Goal: Task Accomplishment & Management: Use online tool/utility

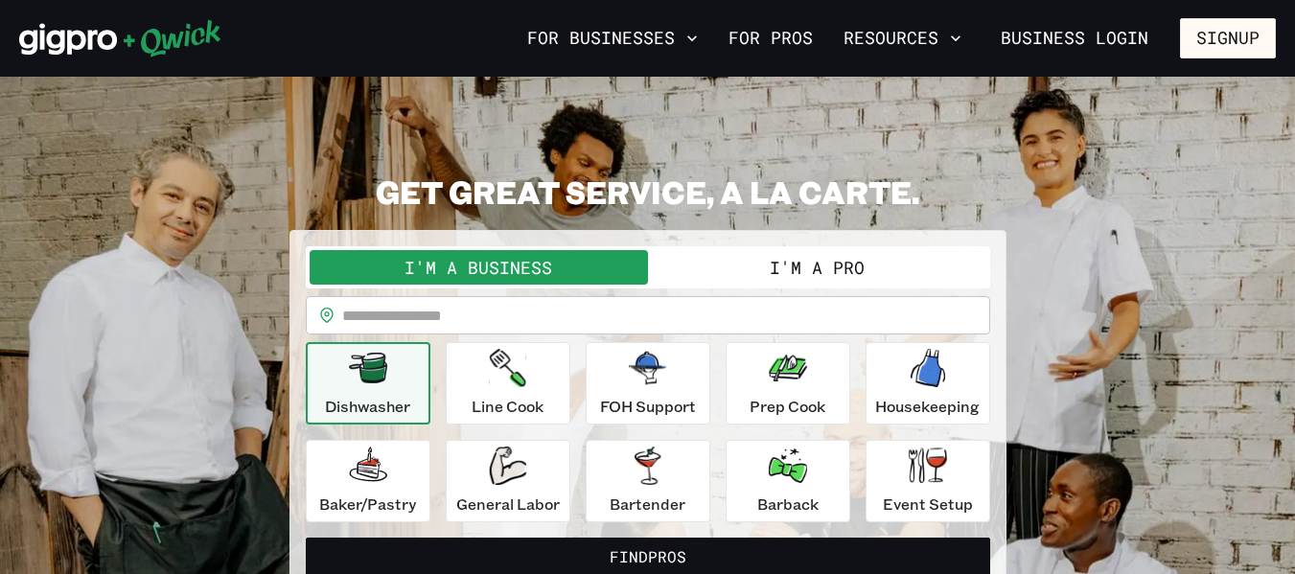
click at [799, 270] on button "I'm a Pro" at bounding box center [817, 267] width 338 height 35
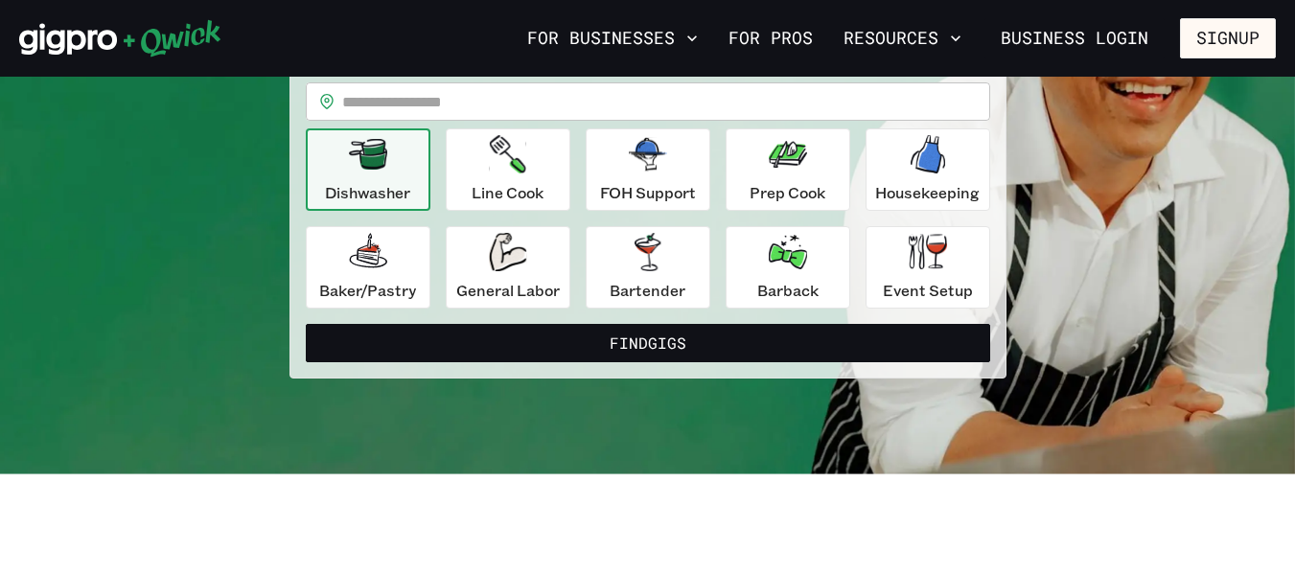
scroll to position [230, 0]
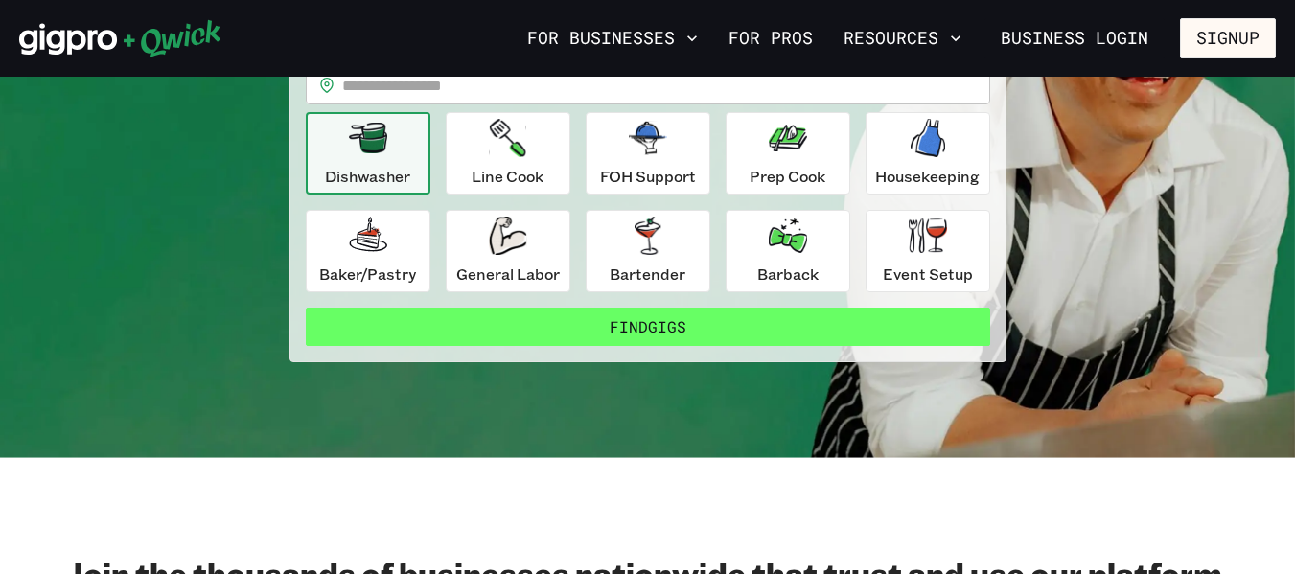
click at [650, 329] on button "Find Gigs" at bounding box center [648, 327] width 684 height 38
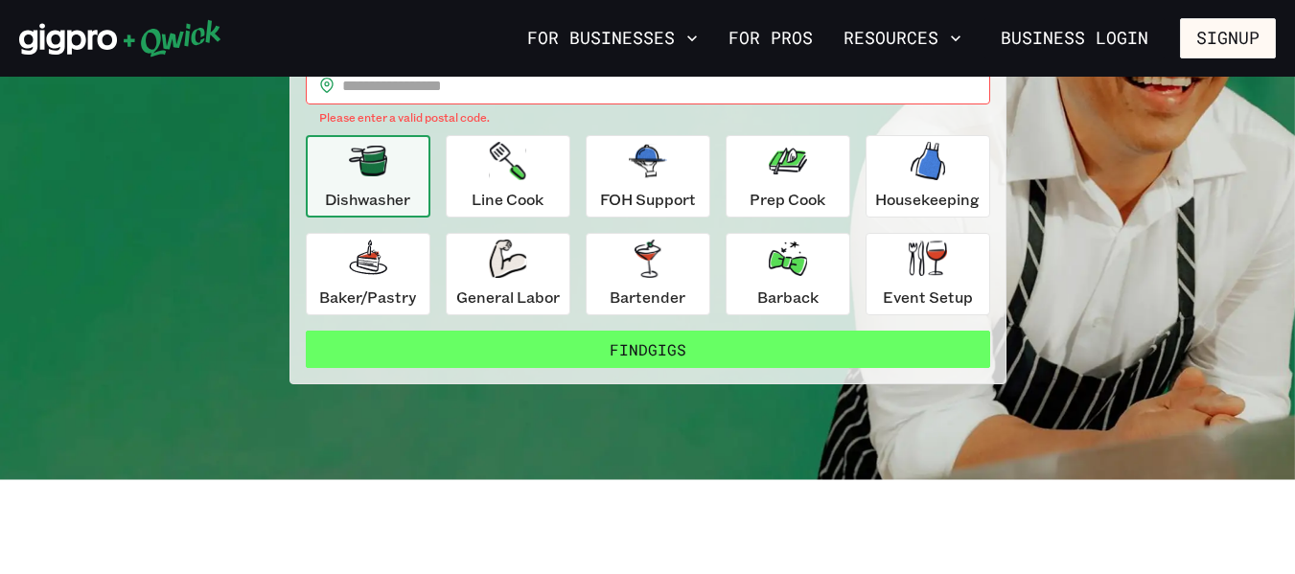
click at [658, 351] on button "Find Gigs" at bounding box center [648, 350] width 684 height 38
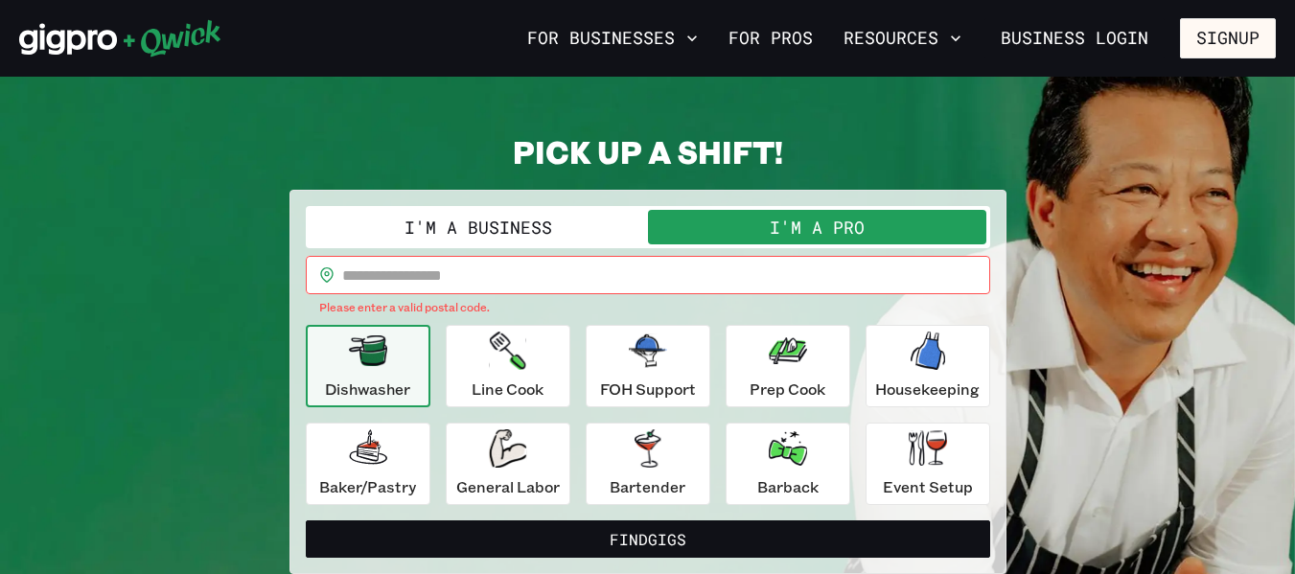
scroll to position [38, 0]
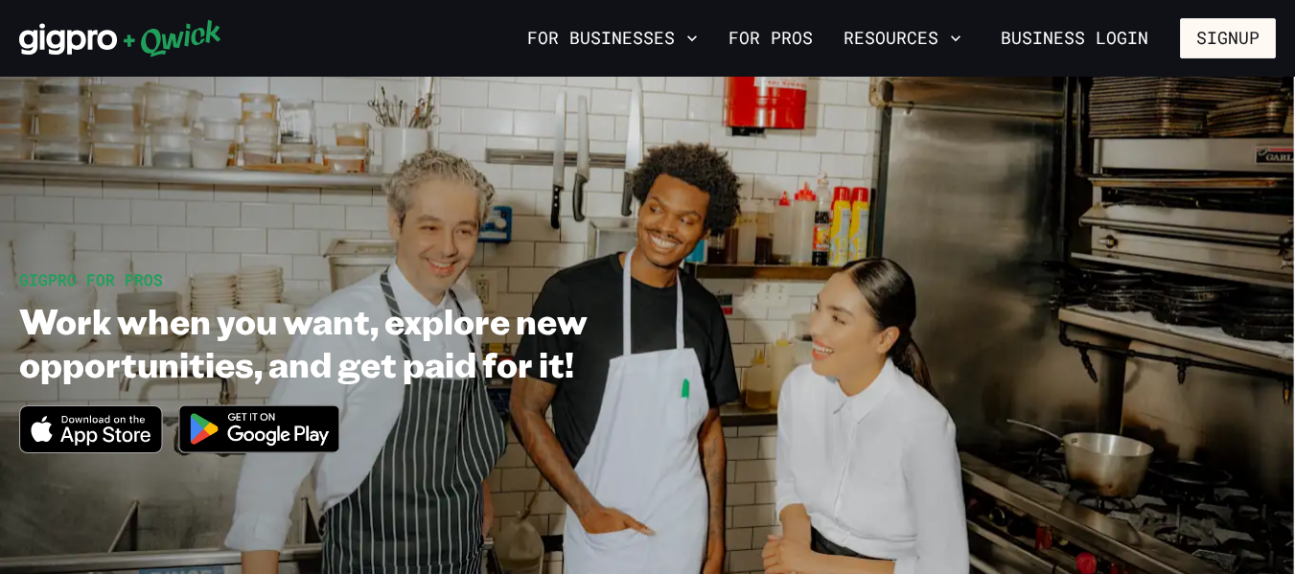
click at [244, 428] on img at bounding box center [260, 429] width 186 height 72
click at [111, 423] on icon "Download on the App Store" at bounding box center [90, 429] width 141 height 46
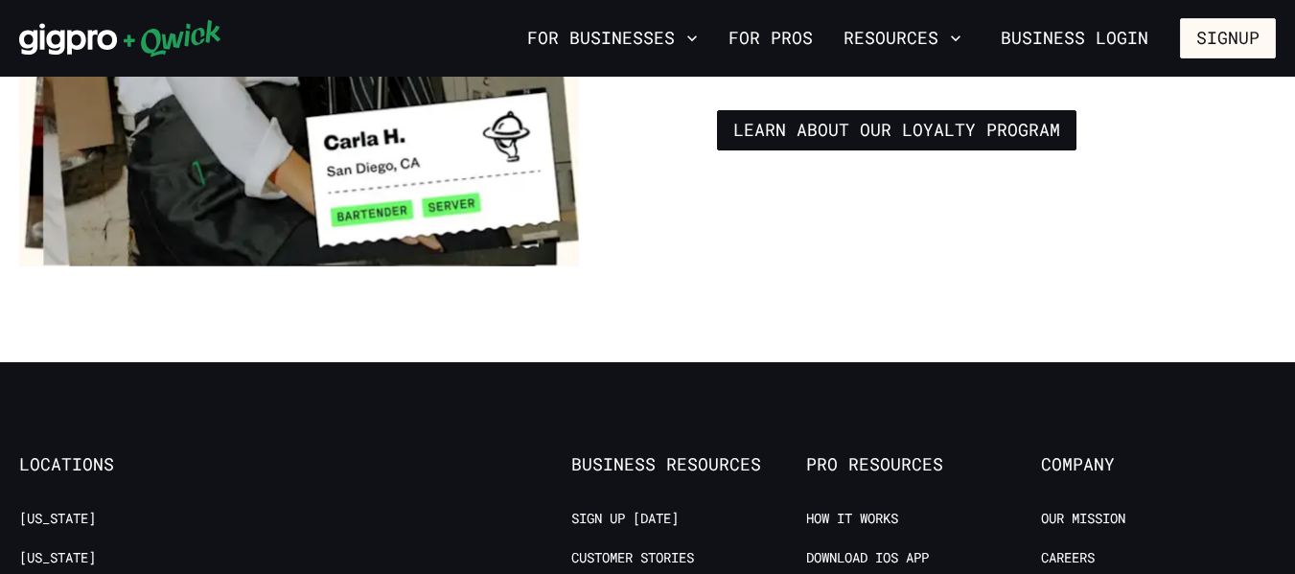
scroll to position [3579, 0]
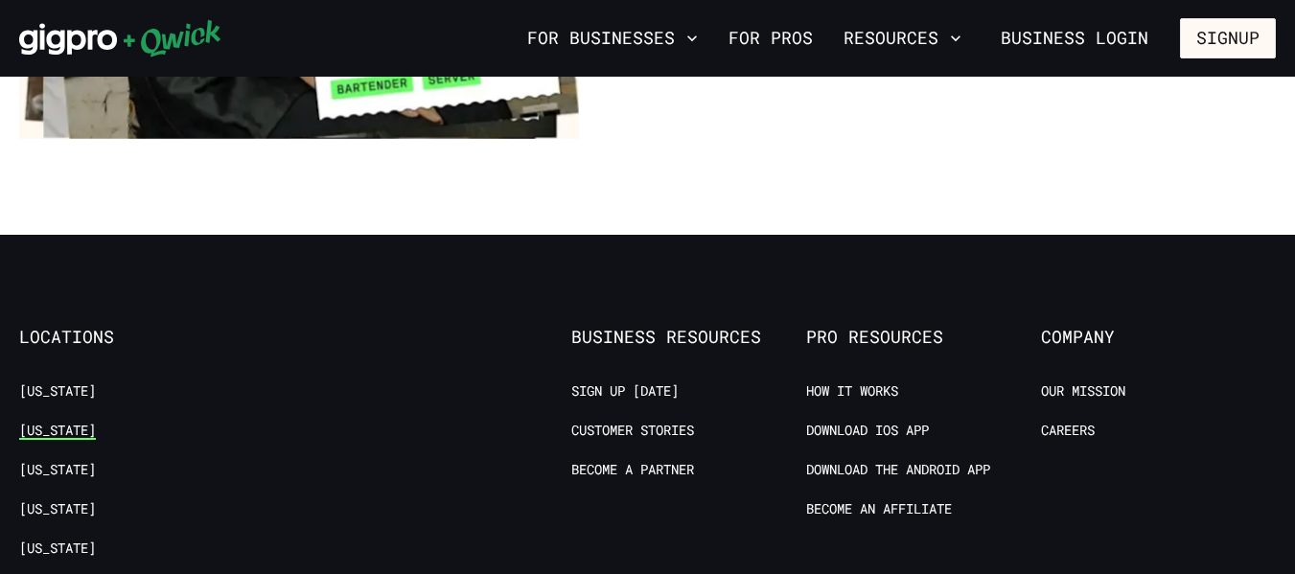
click at [66, 422] on link "[US_STATE]" at bounding box center [57, 431] width 77 height 18
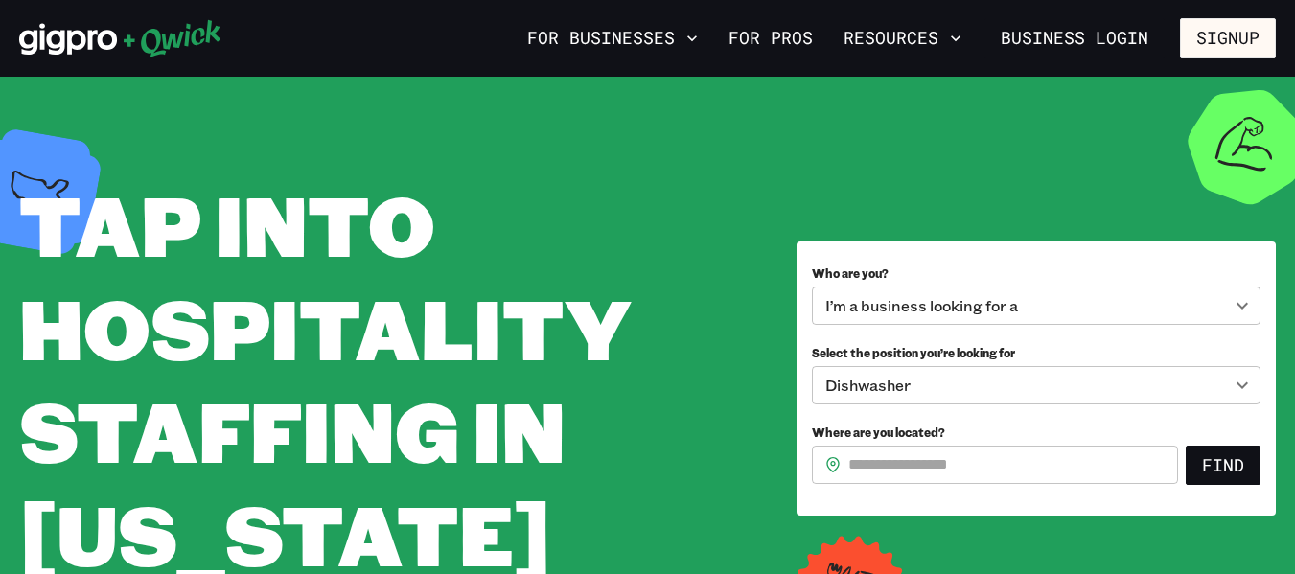
click at [1061, 351] on label "Select the position you’re looking for" at bounding box center [1036, 351] width 449 height 30
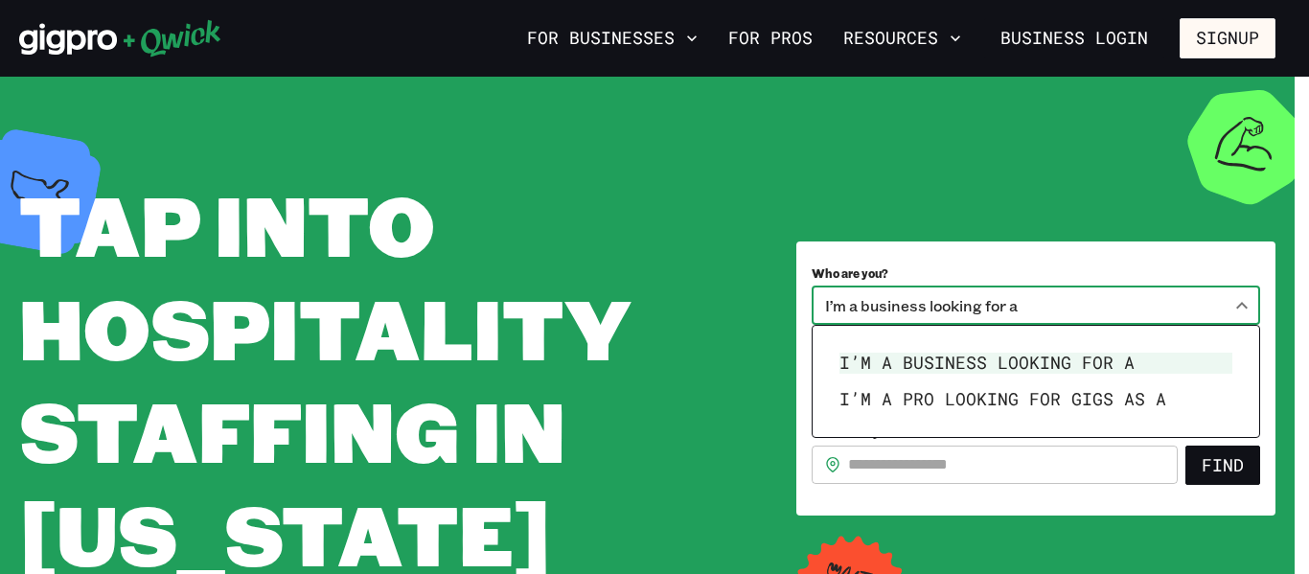
click at [1244, 309] on body "**********" at bounding box center [654, 287] width 1309 height 574
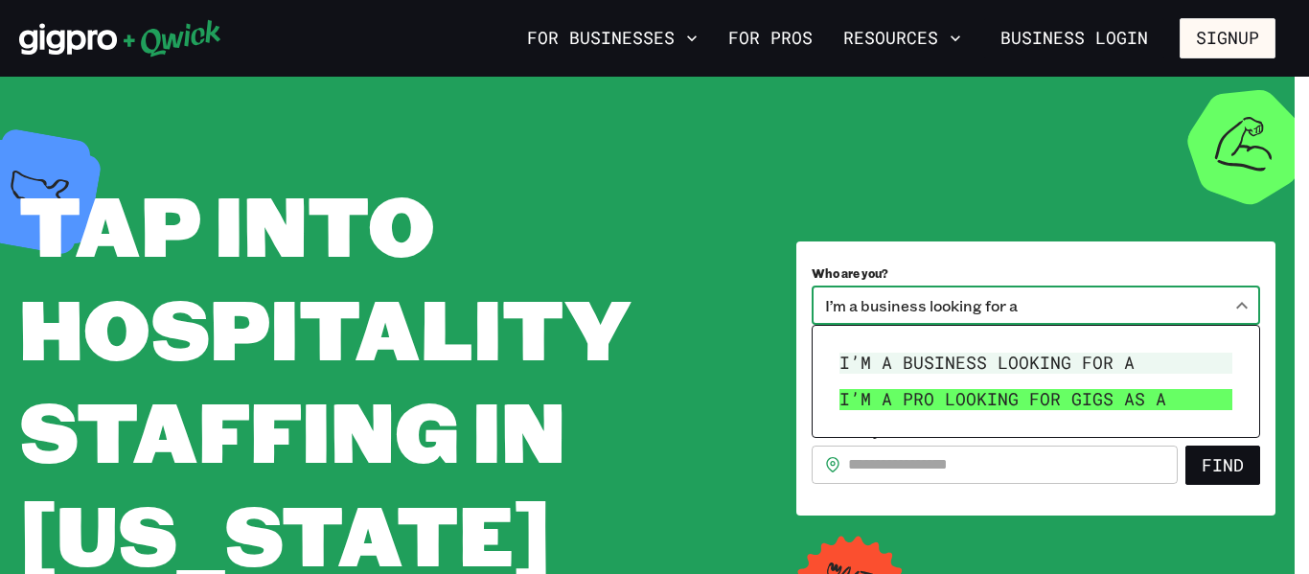
click at [1033, 404] on li "I’m a pro looking for Gigs as a" at bounding box center [1036, 399] width 408 height 36
type input "***"
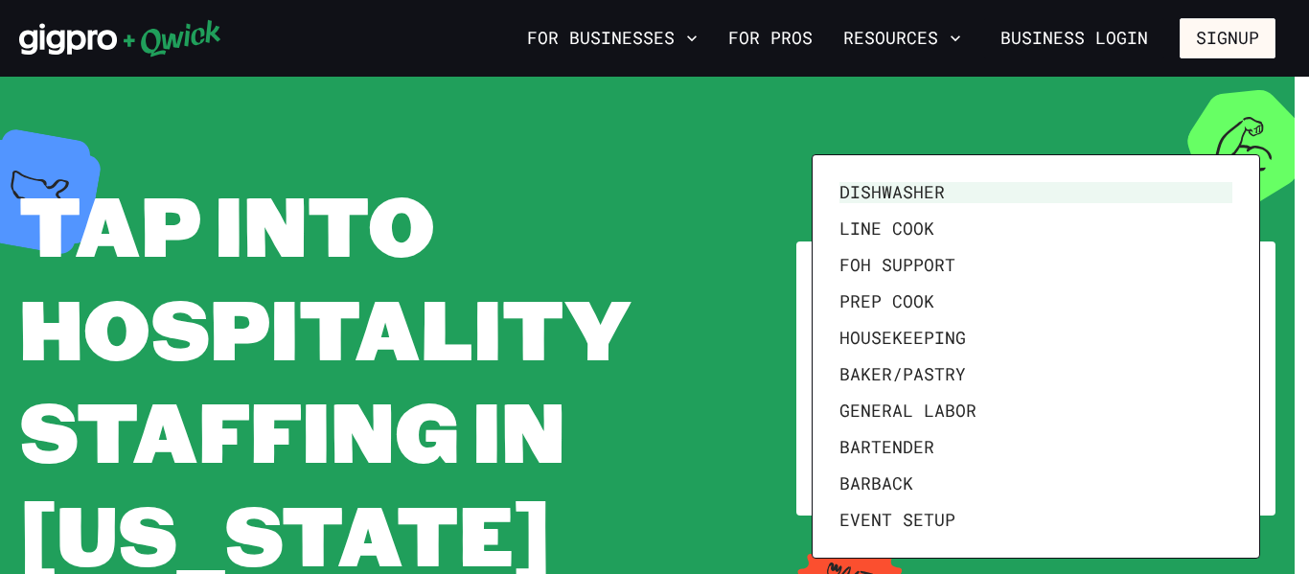
click at [1243, 387] on body "**********" at bounding box center [654, 287] width 1309 height 574
drag, startPoint x: 898, startPoint y: 521, endPoint x: 898, endPoint y: 508, distance: 13.4
click at [898, 508] on li "Event Setup" at bounding box center [1036, 520] width 408 height 36
type input "**********"
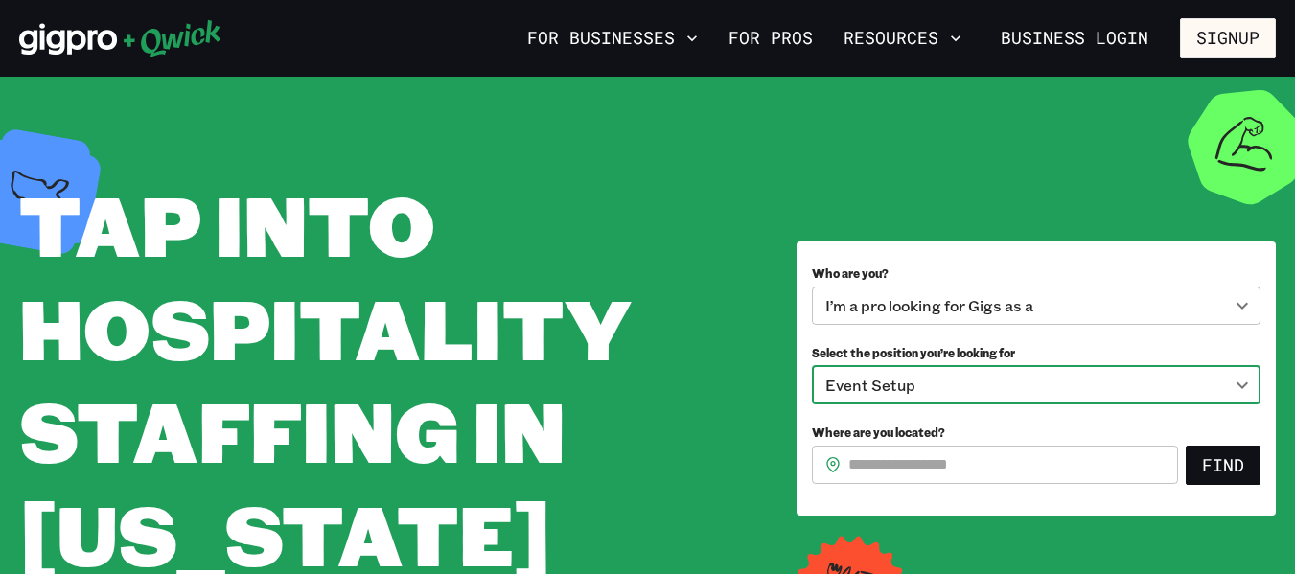
click at [964, 472] on input "Where are you located?" at bounding box center [1013, 465] width 330 height 38
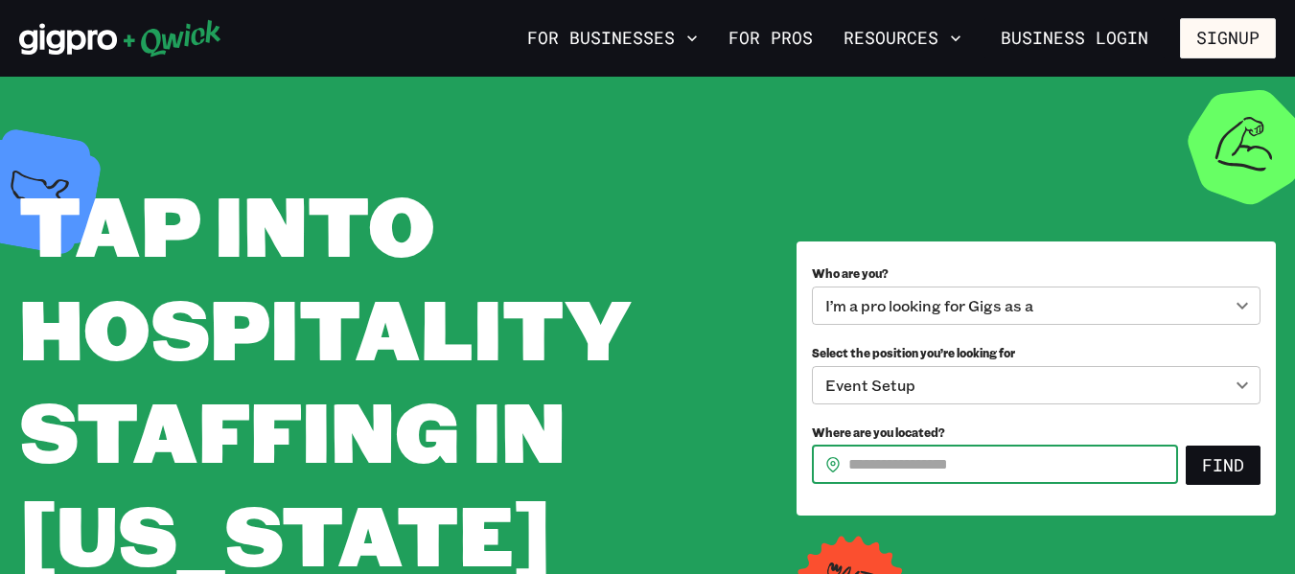
type input "*****"
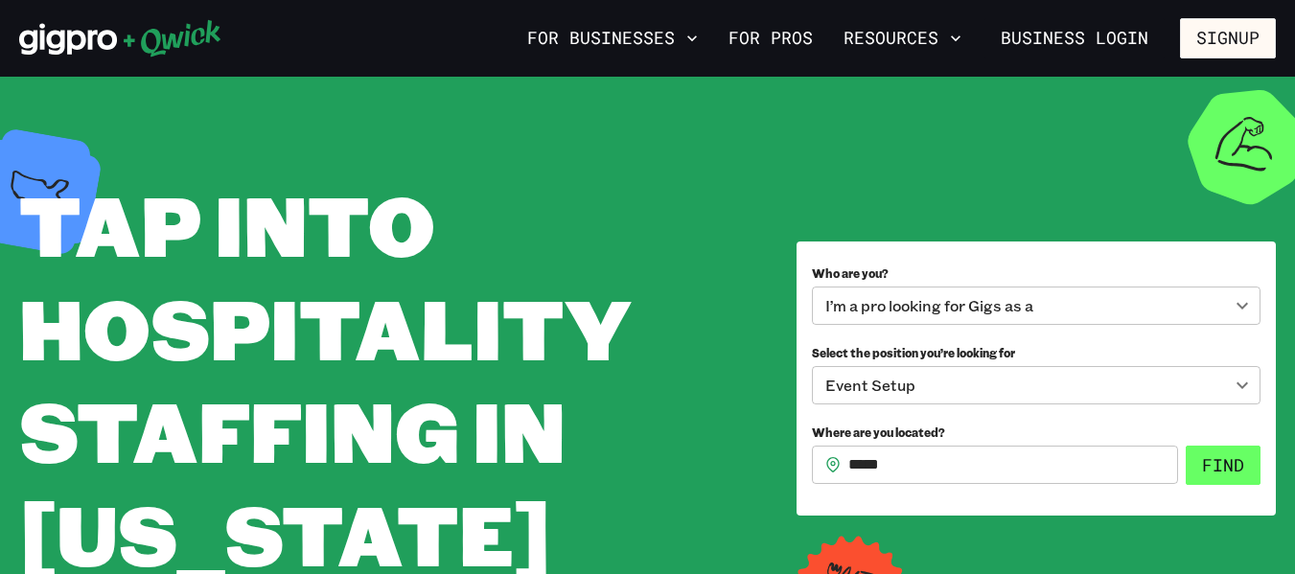
click at [1229, 464] on button "Find" at bounding box center [1223, 466] width 75 height 40
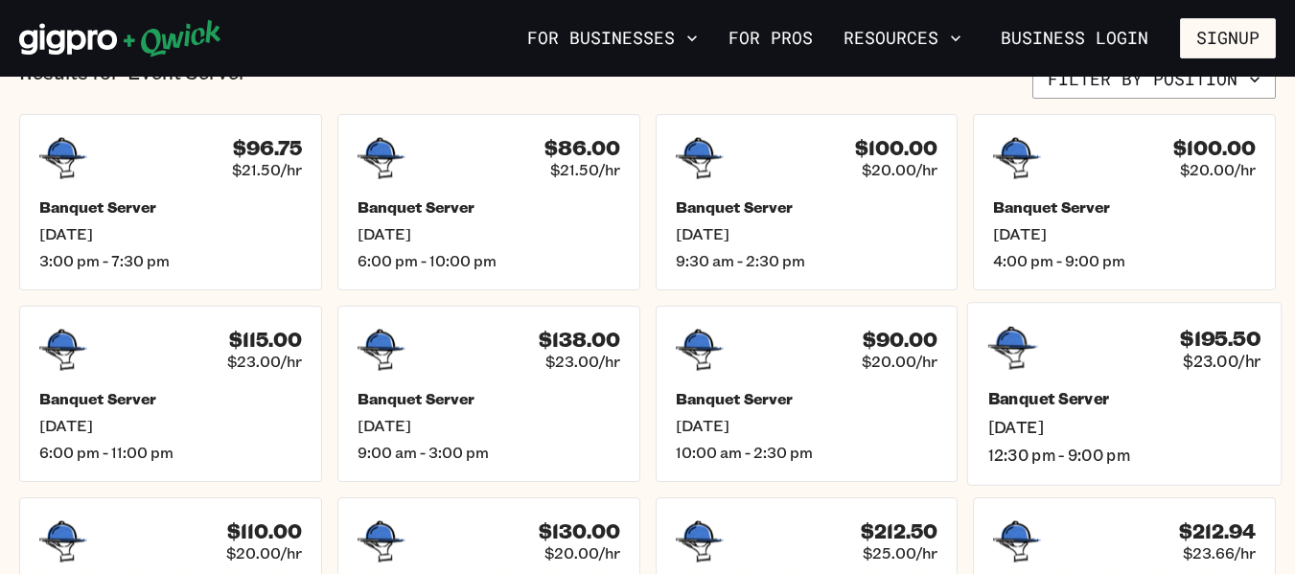
scroll to position [498, 0]
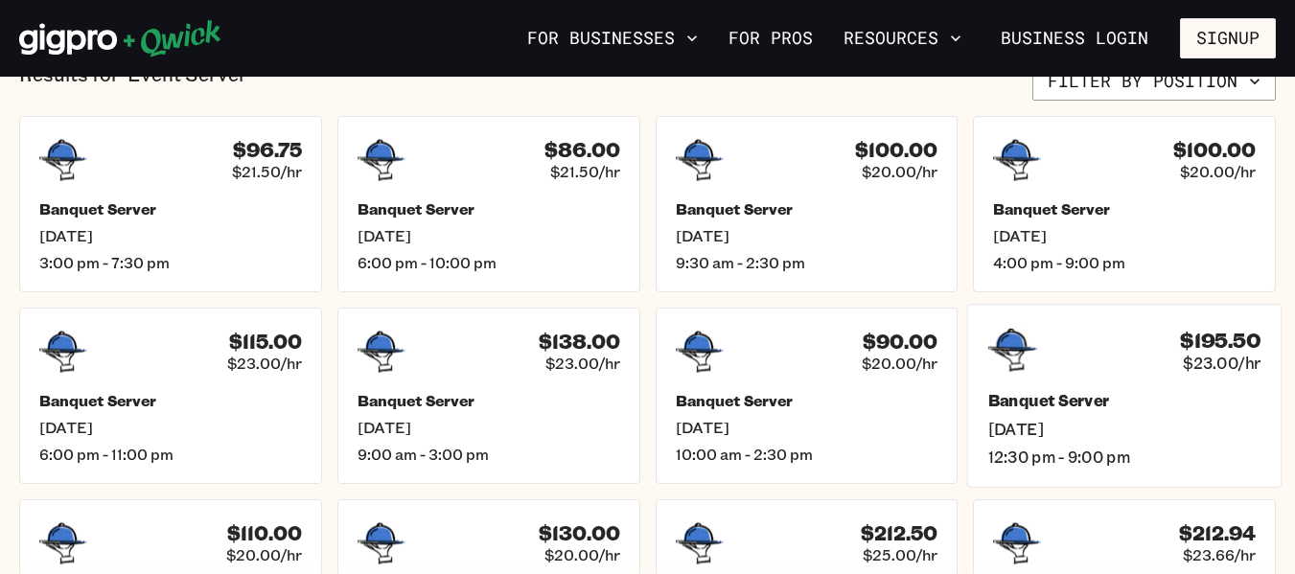
click at [1229, 464] on span "12:30 pm - 9:00 pm" at bounding box center [1124, 457] width 273 height 20
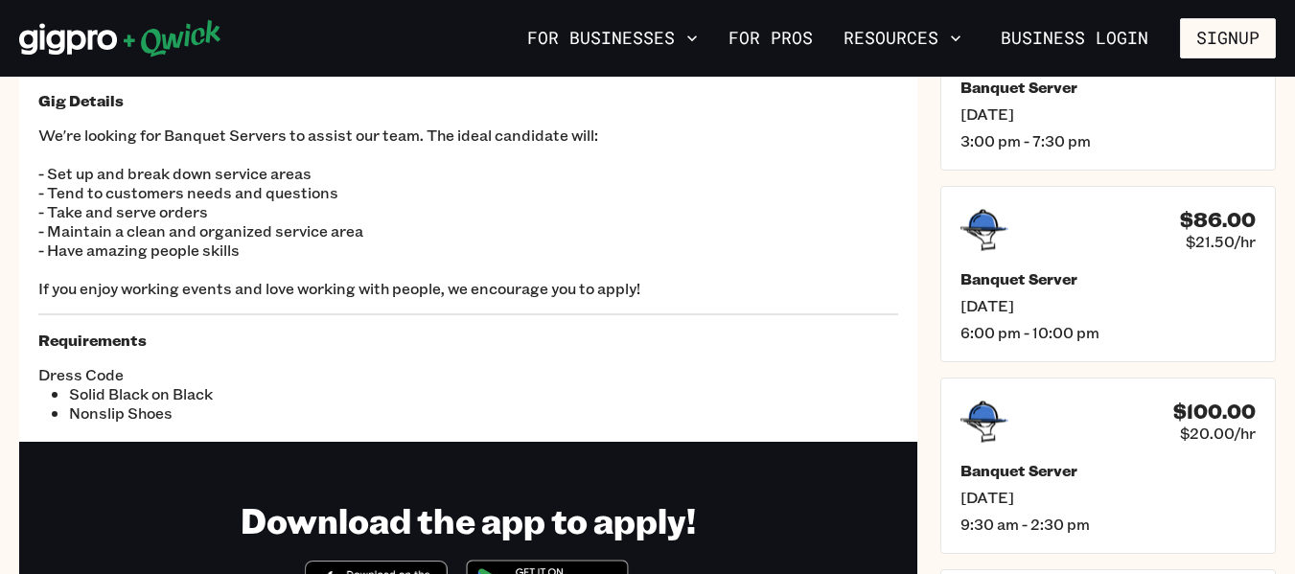
scroll to position [230, 0]
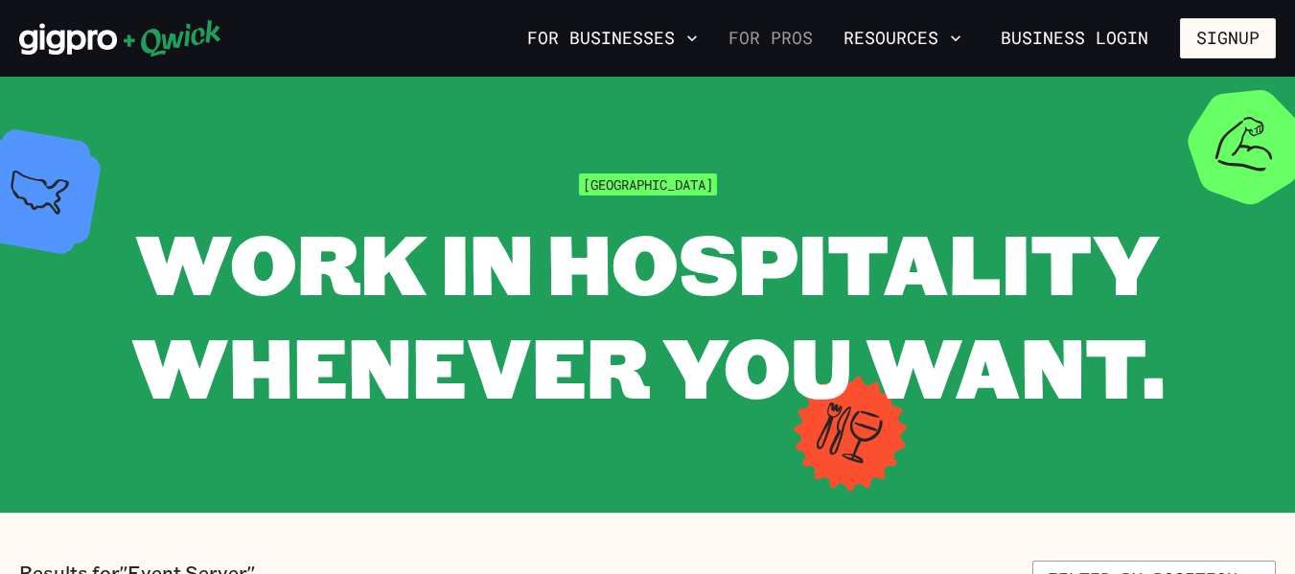
click at [787, 36] on link "For Pros" at bounding box center [771, 38] width 100 height 33
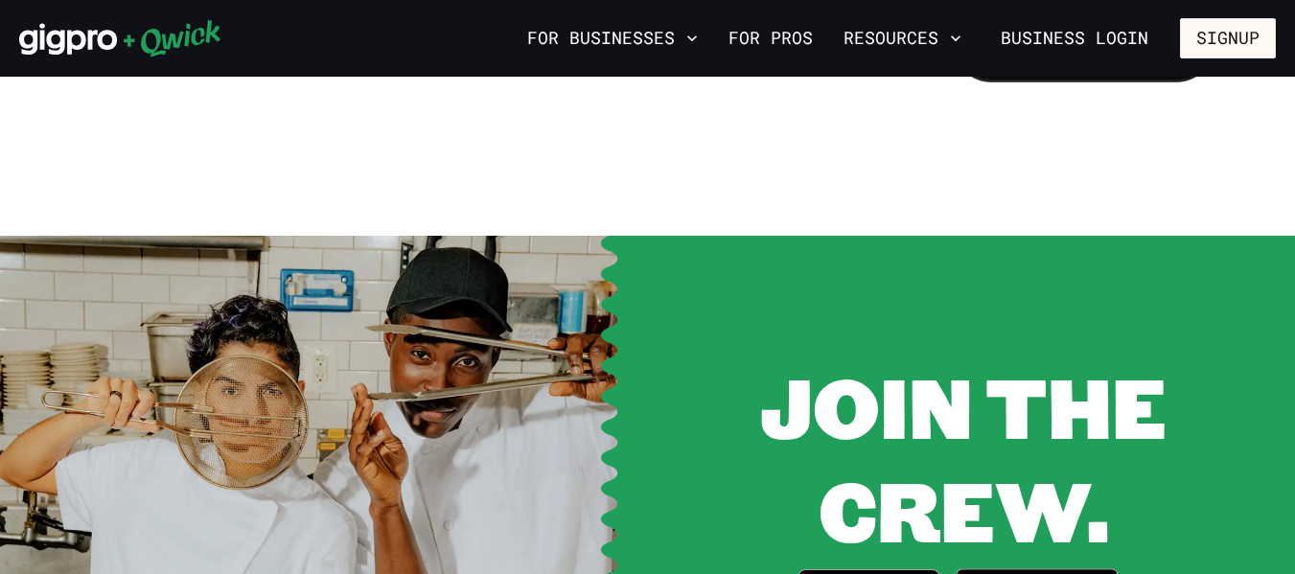
scroll to position [2377, 0]
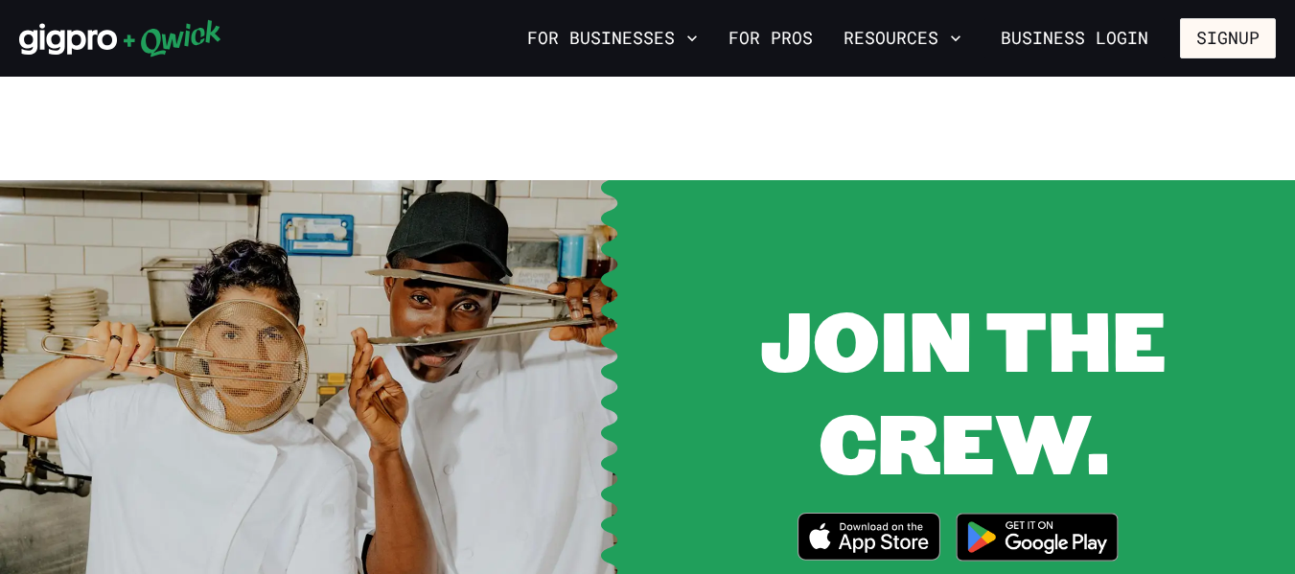
click at [861, 517] on icon "Download on the App Store" at bounding box center [868, 537] width 141 height 46
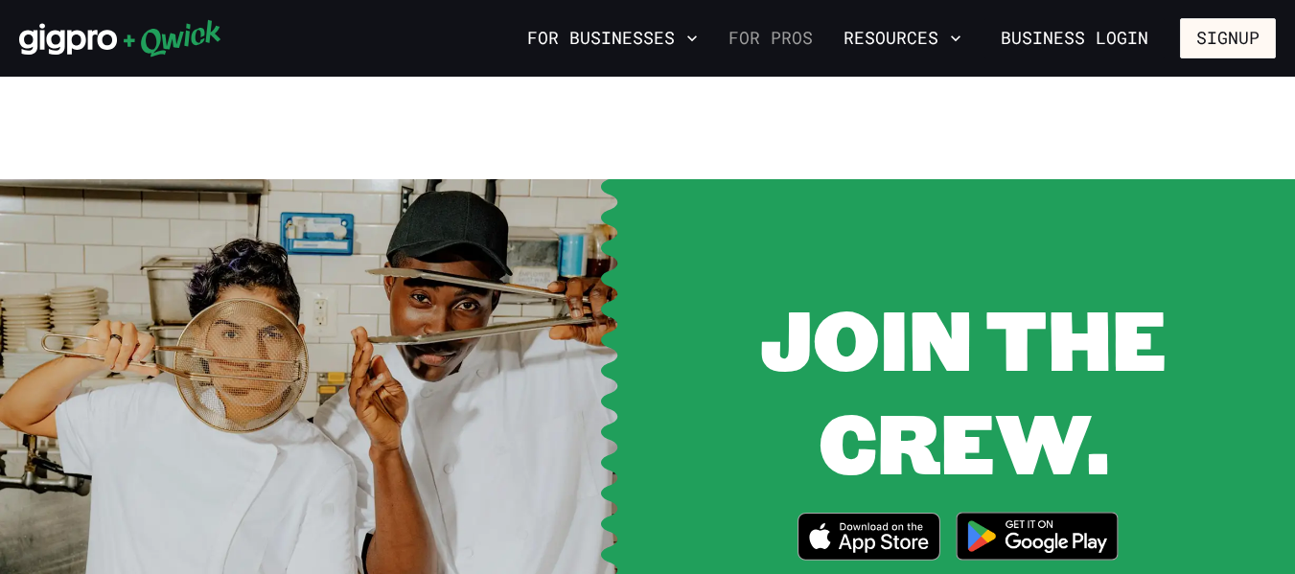
click at [785, 36] on link "For Pros" at bounding box center [771, 38] width 100 height 33
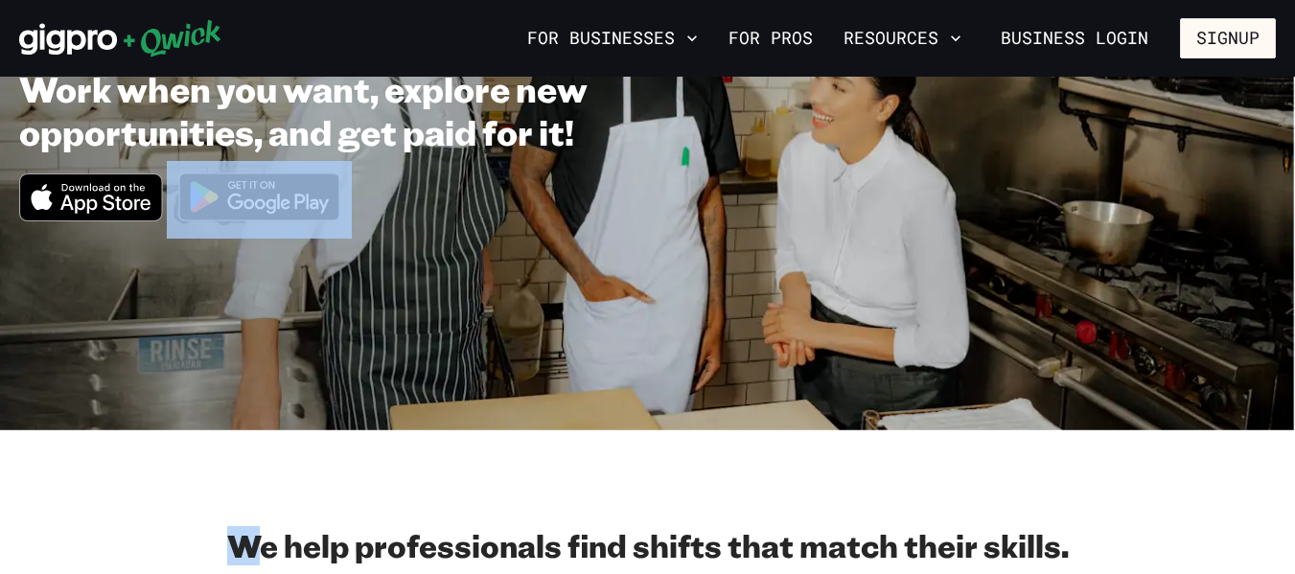
scroll to position [230, 0]
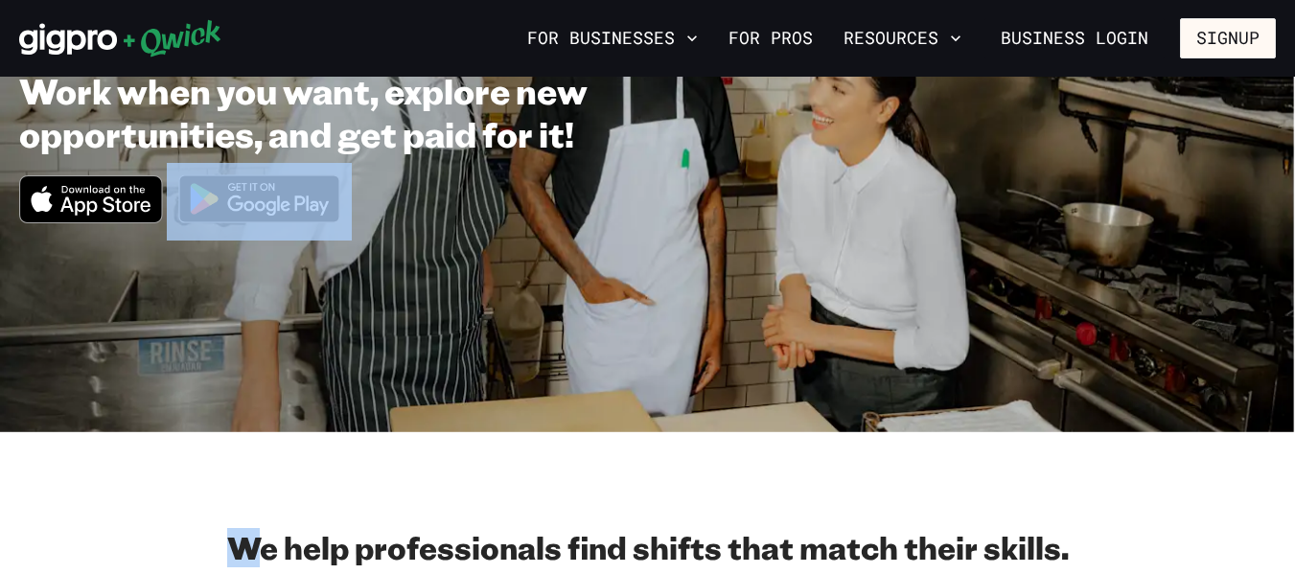
drag, startPoint x: 268, startPoint y: 420, endPoint x: 196, endPoint y: 450, distance: 77.8
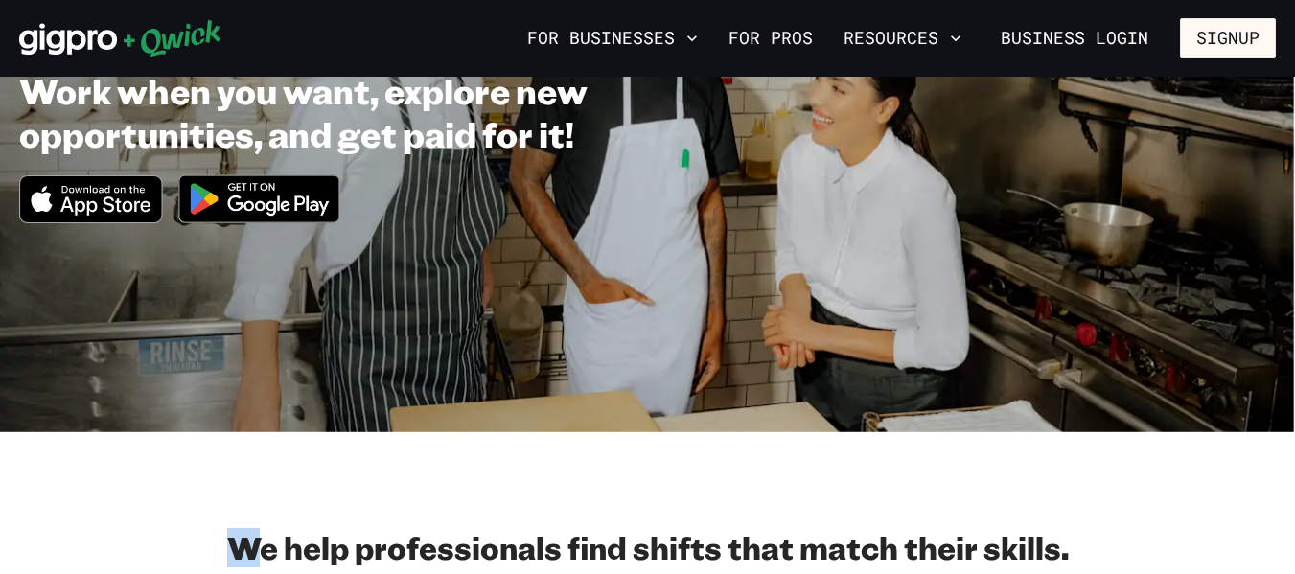
click at [253, 202] on img at bounding box center [260, 199] width 186 height 72
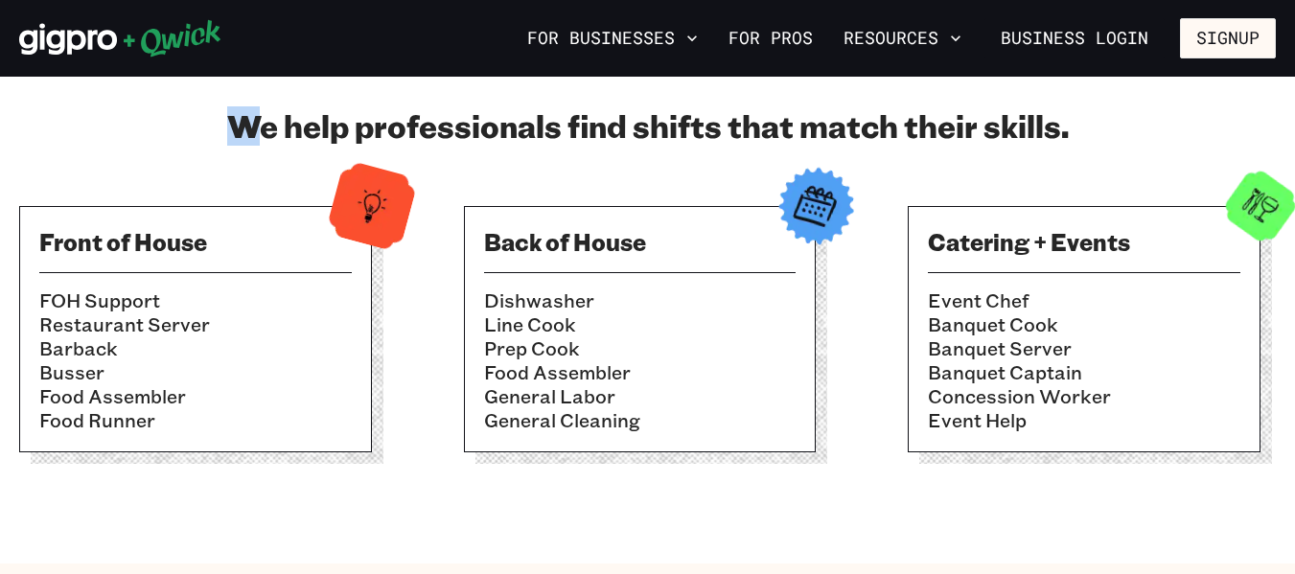
scroll to position [690, 0]
